Goal: Task Accomplishment & Management: Use online tool/utility

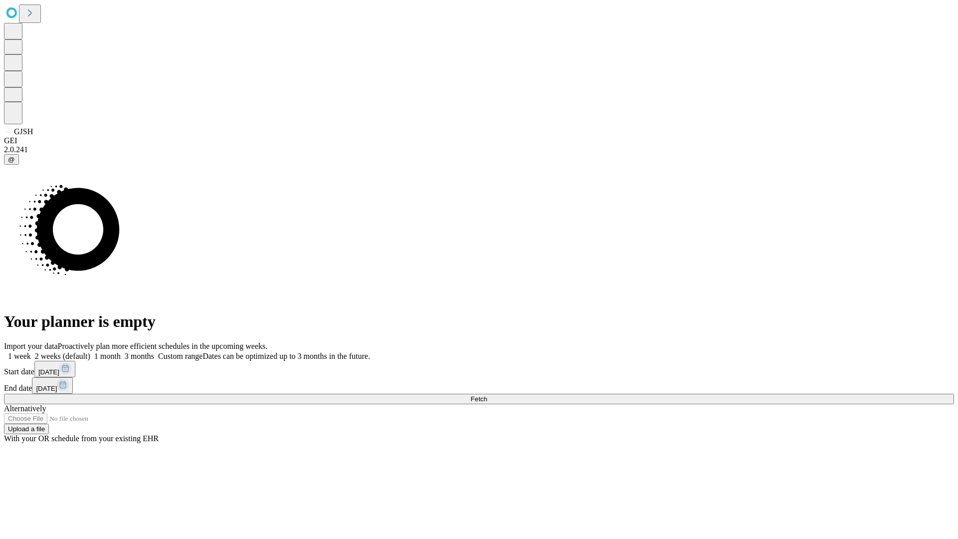
click at [487, 395] on span "Fetch" at bounding box center [478, 398] width 16 height 7
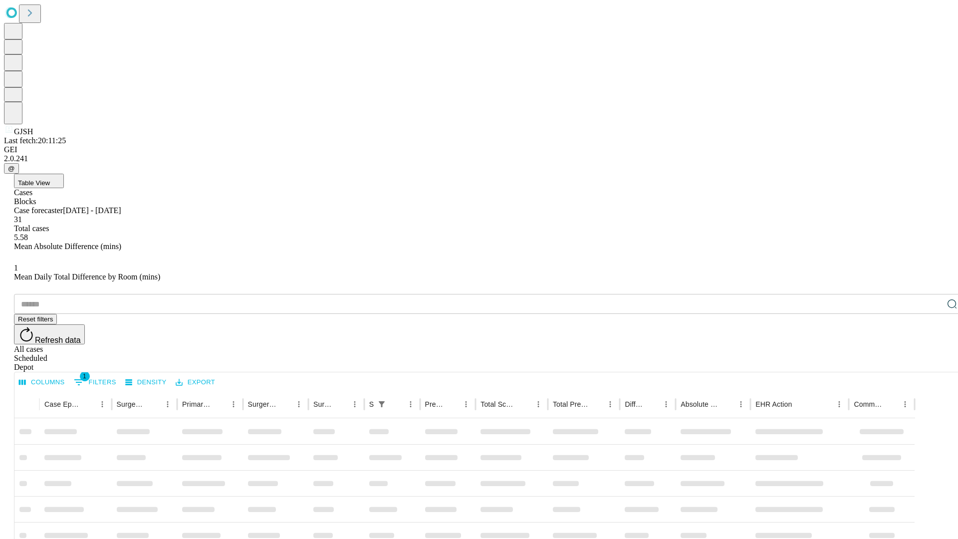
click at [932, 363] on div "Depot" at bounding box center [489, 367] width 950 height 9
